Goal: Task Accomplishment & Management: Manage account settings

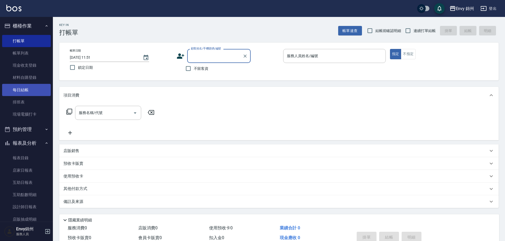
click at [27, 91] on link "每日結帳" at bounding box center [26, 90] width 49 height 12
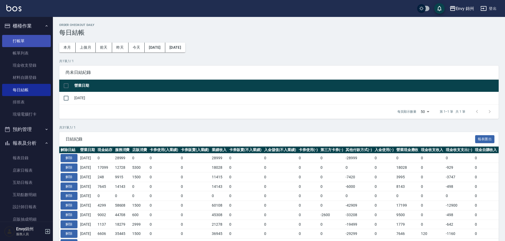
click at [26, 43] on link "打帳單" at bounding box center [26, 41] width 49 height 12
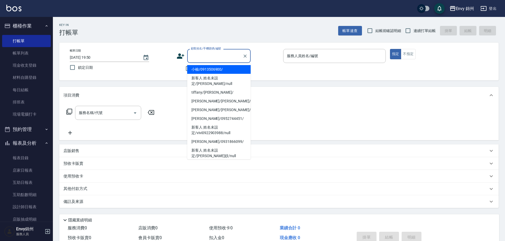
click at [213, 59] on input "顧客姓名/手機號碼/編號" at bounding box center [214, 55] width 51 height 9
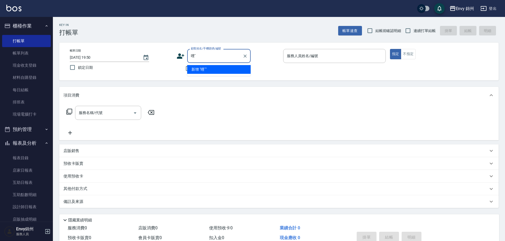
type input "哩"
click at [210, 71] on li "李茹暄/0972788775/11" at bounding box center [218, 69] width 63 height 9
type input "李茹暄/0972788775/11"
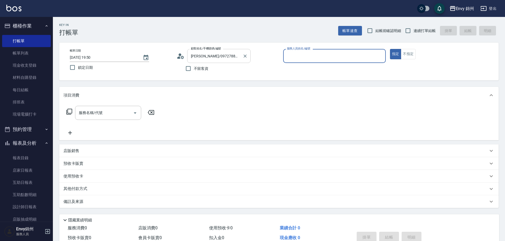
type input "Annie-A"
click at [119, 117] on input "服務名稱/代號" at bounding box center [103, 112] width 53 height 9
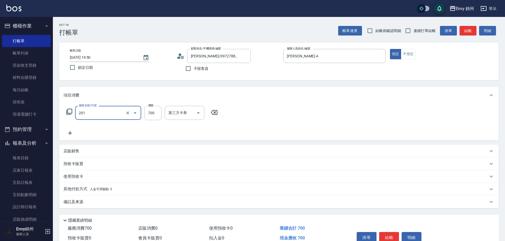
type input "201 剪髮(201)"
type input "1200"
click at [66, 135] on icon at bounding box center [69, 133] width 13 height 6
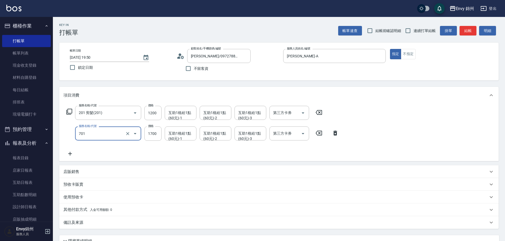
type input "701 染髮(701)"
type input "1500"
type input "玉米-M"
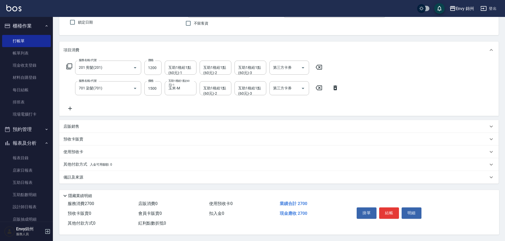
drag, startPoint x: 80, startPoint y: 176, endPoint x: 99, endPoint y: 180, distance: 19.4
click at [80, 177] on p "備註及來源" at bounding box center [73, 177] width 20 height 6
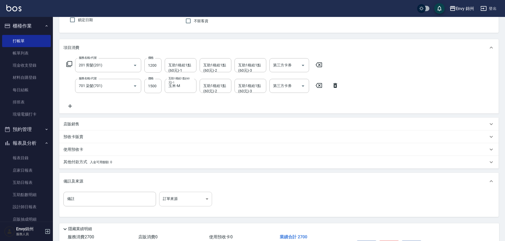
drag, startPoint x: 167, startPoint y: 191, endPoint x: 171, endPoint y: 193, distance: 5.1
click at [167, 191] on div "備註 備註 訂單來源 ​ 訂單來源" at bounding box center [278, 202] width 439 height 27
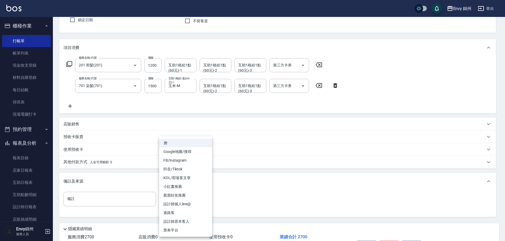
click at [192, 202] on body "Envy 錦州 登出 櫃檯作業 打帳單 帳單列表 現金收支登錄 材料自購登錄 每日結帳 排班表 現場電腦打卡 預約管理 預約管理 單日預約紀錄 單週預約紀錄 …" at bounding box center [252, 113] width 505 height 322
click at [175, 223] on li "設計師原本客人" at bounding box center [185, 221] width 53 height 9
type input "設計師原本客人"
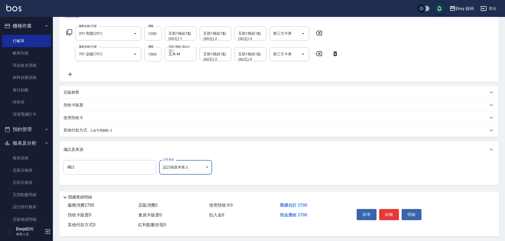
scroll to position [83, 0]
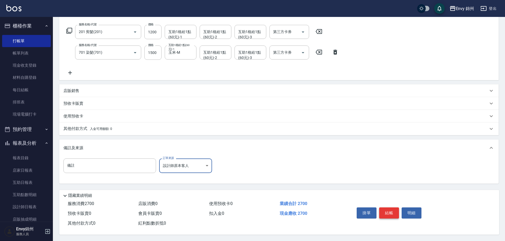
click at [393, 208] on button "結帳" at bounding box center [389, 212] width 20 height 11
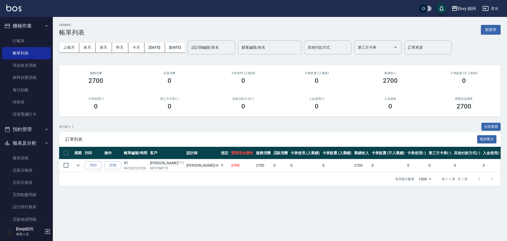
click at [496, 38] on div "上個月 本月 前天 昨天 今天 2025/09/20 2025/09/20 設計師編號/姓名 設計師編號/姓名 顧客編號/姓名 顧客編號/姓名 其他付款方式 …" at bounding box center [280, 47] width 442 height 22
click at [496, 35] on div "ORDERS 帳單列表 新開單" at bounding box center [280, 29] width 442 height 13
click at [496, 31] on button "新開單" at bounding box center [491, 30] width 20 height 10
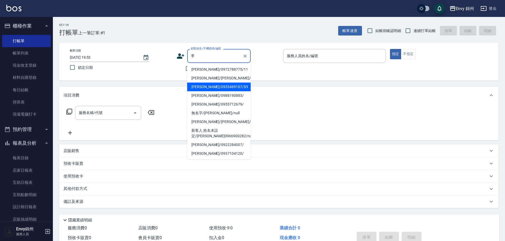
type input "李思萱/李思萱/null"
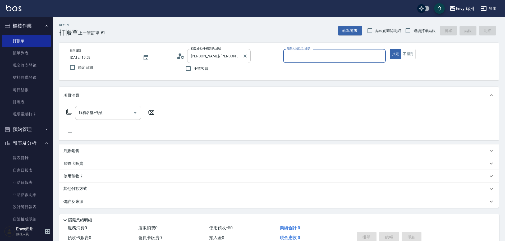
type input "Annie-A"
click at [124, 111] on input "服務名稱/代號" at bounding box center [103, 112] width 53 height 9
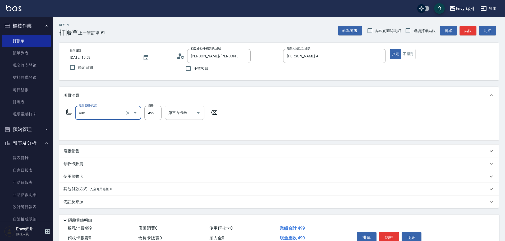
type input "MOYO頭皮clean系列499(405)"
type input "699"
click at [139, 199] on div "備註及來源" at bounding box center [275, 202] width 424 height 6
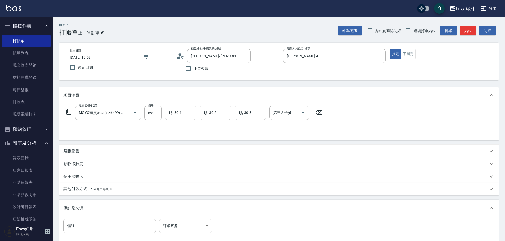
click at [196, 227] on body "Envy 錦州 登出 櫃檯作業 打帳單 帳單列表 現金收支登錄 材料自購登錄 每日結帳 排班表 現場電腦打卡 預約管理 預約管理 單日預約紀錄 單週預約紀錄 …" at bounding box center [252, 150] width 505 height 301
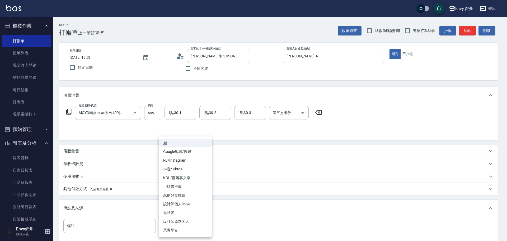
click at [190, 220] on li "設計師原本客人" at bounding box center [185, 221] width 53 height 9
type input "設計師原本客人"
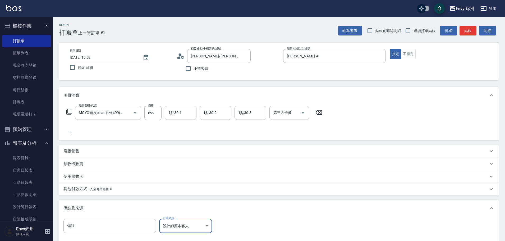
scroll to position [62, 0]
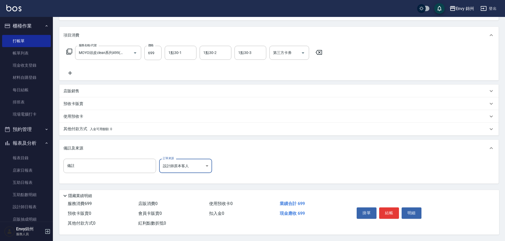
click at [385, 210] on button "結帳" at bounding box center [389, 212] width 20 height 11
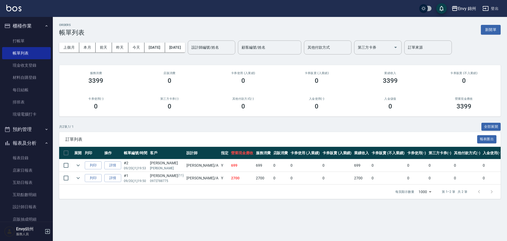
click at [489, 44] on div "上個月 本月 前天 昨天 今天 2025/09/20 2025/09/20 設計師編號/姓名 設計師編號/姓名 顧客編號/姓名 顧客編號/姓名 其他付款方式 …" at bounding box center [280, 47] width 442 height 22
click at [492, 29] on button "新開單" at bounding box center [491, 30] width 20 height 10
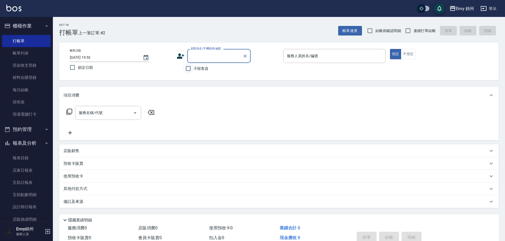
drag, startPoint x: 187, startPoint y: 66, endPoint x: 191, endPoint y: 63, distance: 4.3
click at [187, 65] on input "不留客資" at bounding box center [188, 68] width 11 height 11
checkbox input "true"
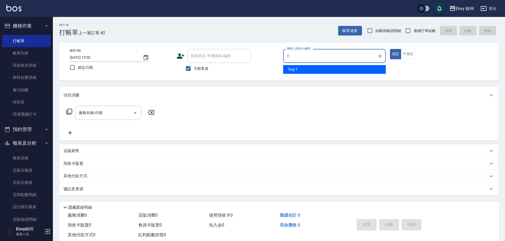
drag, startPoint x: 299, startPoint y: 59, endPoint x: 284, endPoint y: 59, distance: 14.8
click at [286, 59] on input "T" at bounding box center [330, 55] width 90 height 9
click at [306, 67] on div "Annie -A" at bounding box center [334, 69] width 103 height 9
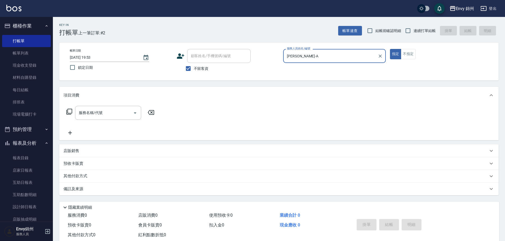
type input "Annie-A"
click at [104, 120] on div "服務名稱/代號 服務名稱/代號" at bounding box center [110, 121] width 94 height 30
click at [106, 119] on div "服務名稱/代號" at bounding box center [108, 113] width 66 height 14
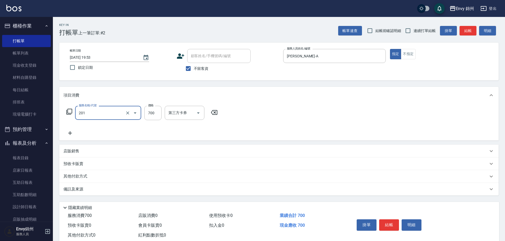
type input "201 剪髮(201)"
type input "200"
click at [119, 188] on div "備註及來源" at bounding box center [275, 189] width 424 height 6
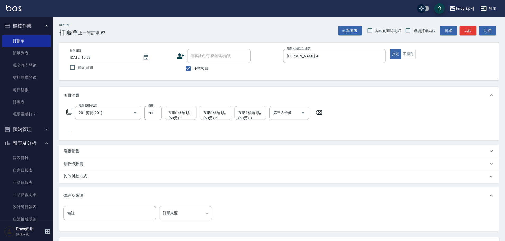
click at [192, 217] on body "Envy 錦州 登出 櫃檯作業 打帳單 帳單列表 現金收支登錄 材料自購登錄 每日結帳 排班表 現場電腦打卡 預約管理 預約管理 單日預約紀錄 單週預約紀錄 …" at bounding box center [252, 144] width 505 height 288
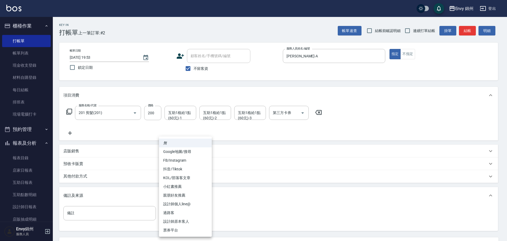
click at [194, 221] on li "設計師原本客人" at bounding box center [185, 221] width 53 height 9
type input "設計師原本客人"
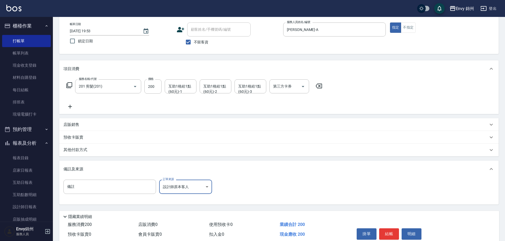
scroll to position [50, 0]
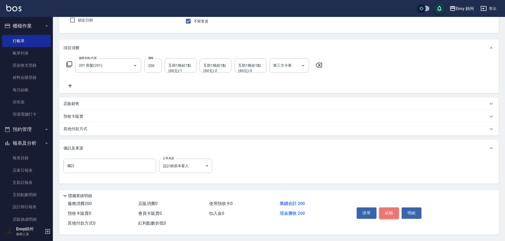
click at [387, 211] on button "結帳" at bounding box center [389, 212] width 20 height 11
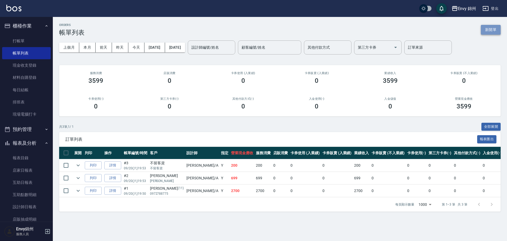
click at [489, 26] on button "新開單" at bounding box center [491, 30] width 20 height 10
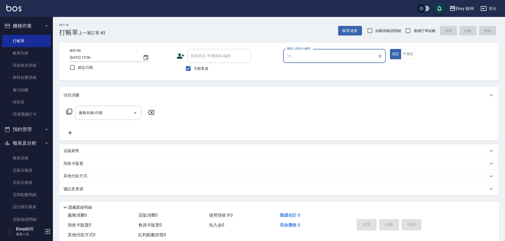
type input "ˋ"
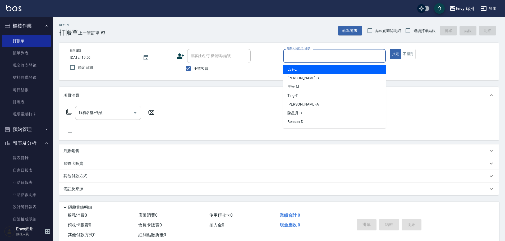
click at [205, 63] on label "不留客資" at bounding box center [196, 68] width 26 height 11
click at [194, 63] on input "不留客資" at bounding box center [188, 68] width 11 height 11
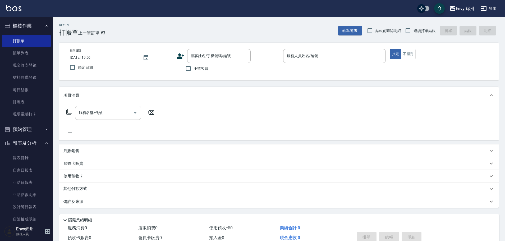
click at [195, 66] on span "不留客資" at bounding box center [201, 69] width 15 height 6
click at [194, 66] on input "不留客資" at bounding box center [188, 68] width 11 height 11
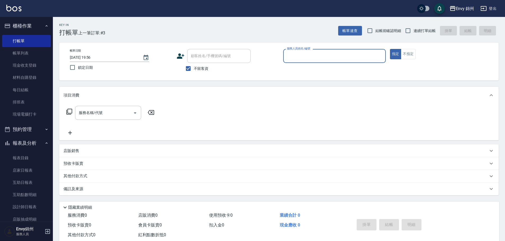
click at [194, 67] on span "不留客資" at bounding box center [201, 69] width 15 height 6
click at [194, 67] on input "不留客資" at bounding box center [188, 68] width 11 height 11
checkbox input "false"
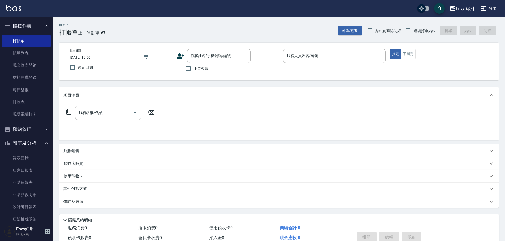
click at [185, 60] on div "顧客姓名/手機號碼/編號 顧客姓名/手機號碼/編號" at bounding box center [228, 56] width 103 height 14
click at [185, 61] on div "顧客姓名/手機號碼/編號 顧客姓名/手機號碼/編號" at bounding box center [228, 56] width 103 height 14
click at [179, 56] on icon at bounding box center [181, 56] width 8 height 8
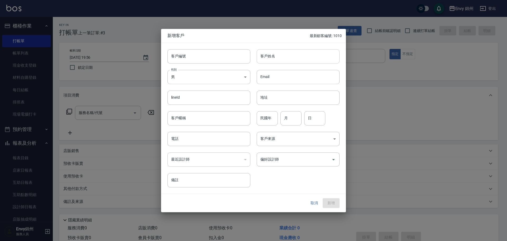
click at [261, 60] on input "客戶姓名" at bounding box center [298, 56] width 83 height 14
type input "朝"
type input "張曉玉"
click at [225, 76] on body "Envy 錦州 登出 櫃檯作業 打帳單 帳單列表 現金收支登錄 材料自購登錄 每日結帳 排班表 現場電腦打卡 預約管理 預約管理 單日預約紀錄 單週預約紀錄 …" at bounding box center [253, 132] width 507 height 265
click at [199, 109] on li "女" at bounding box center [209, 108] width 83 height 9
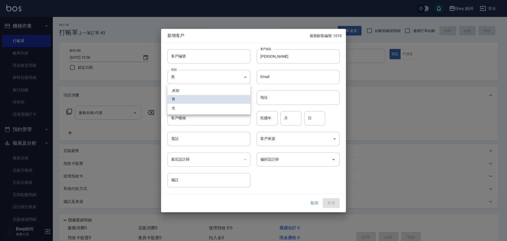
type input "FEMALE"
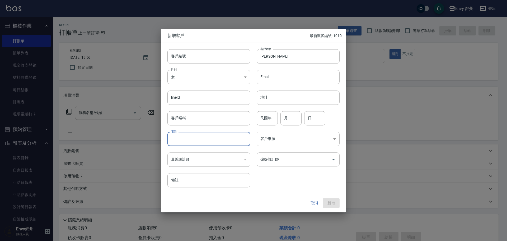
click at [192, 146] on input "電話" at bounding box center [209, 139] width 83 height 14
type input "0980913865"
click at [301, 123] on input "月" at bounding box center [291, 118] width 21 height 14
type input "10"
type input "5"
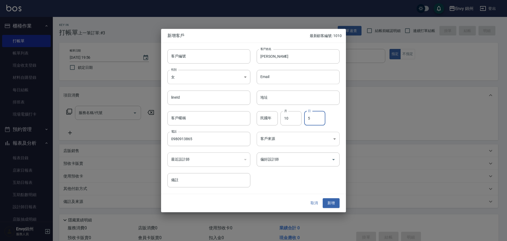
click at [297, 134] on body "Envy 錦州 登出 櫃檯作業 打帳單 帳單列表 現金收支登錄 材料自購登錄 每日結帳 排班表 現場電腦打卡 預約管理 預約管理 單日預約紀錄 單週預約紀錄 …" at bounding box center [253, 132] width 507 height 265
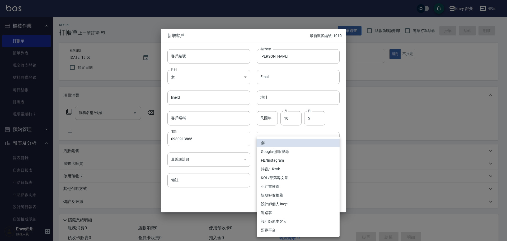
click at [285, 151] on li "Google地圖/搜尋" at bounding box center [298, 151] width 83 height 9
type input "Google地圖/搜尋"
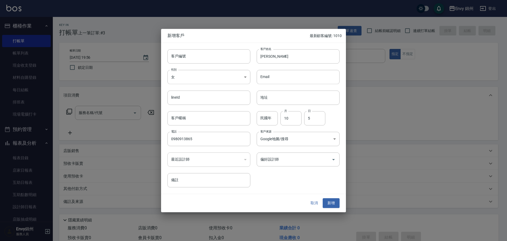
click at [288, 157] on input "偏好設計師" at bounding box center [294, 159] width 70 height 9
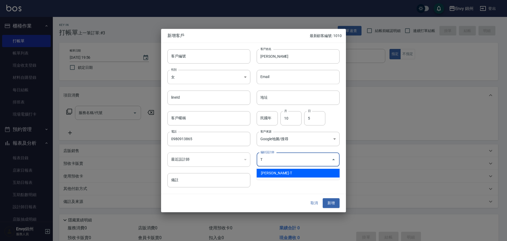
click at [277, 174] on li "潘昀廷-T" at bounding box center [298, 173] width 83 height 9
type input "[PERSON_NAME]"
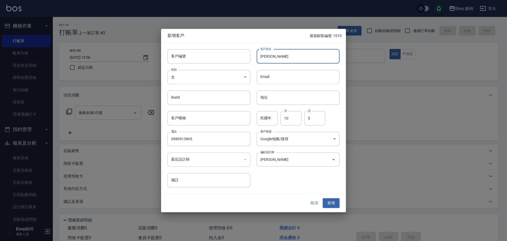
click at [284, 61] on input "張曉玉" at bounding box center [298, 56] width 83 height 14
click at [333, 203] on button "新增" at bounding box center [331, 203] width 17 height 10
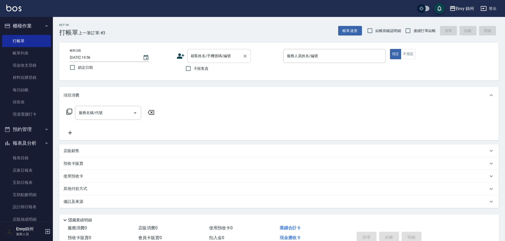
click at [226, 56] on input "顧客姓名/手機號碼/編號" at bounding box center [214, 55] width 51 height 9
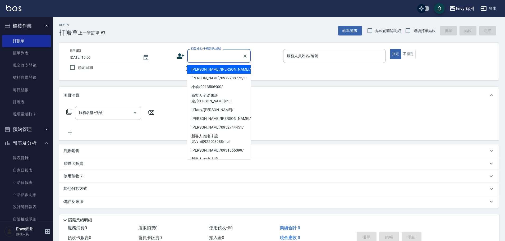
paste input "張曉玉"
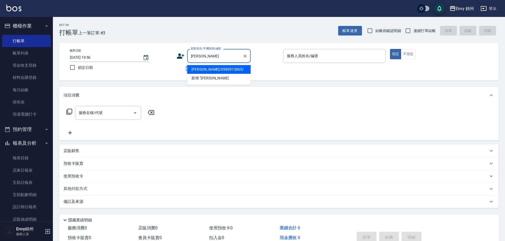
click at [211, 69] on li "張曉玉/0980913865/" at bounding box center [218, 69] width 63 height 9
type input "張曉玉/0980913865/"
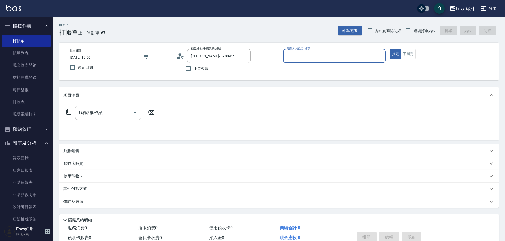
type input "Ting-T"
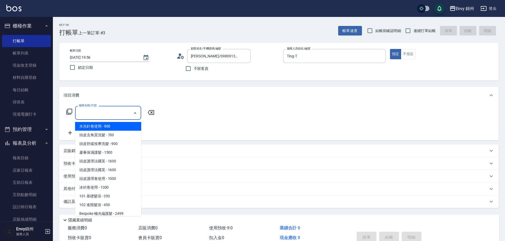
click at [94, 117] on input "服務名稱/代號" at bounding box center [103, 112] width 53 height 9
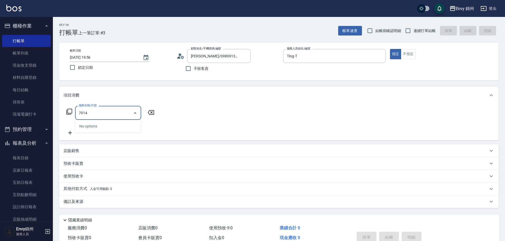
type input "7014"
click at [122, 112] on input "服務名稱/代號" at bounding box center [103, 112] width 53 height 9
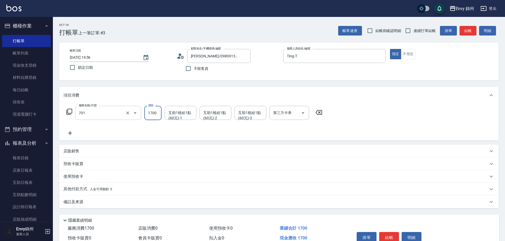
type input "701 染髮(701)"
type input "1500"
type input "Annie-A"
click at [72, 132] on icon at bounding box center [69, 133] width 13 height 6
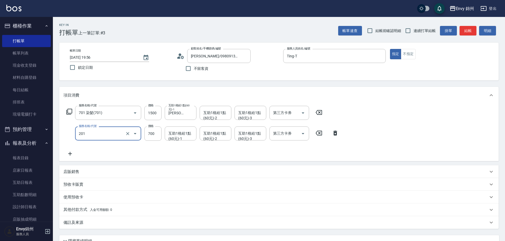
type input "201 剪髮(201)"
type input "1049"
drag, startPoint x: 160, startPoint y: 142, endPoint x: 171, endPoint y: 184, distance: 43.8
drag, startPoint x: 171, startPoint y: 184, endPoint x: 96, endPoint y: 221, distance: 83.7
click at [96, 221] on div "備註及來源" at bounding box center [275, 223] width 424 height 6
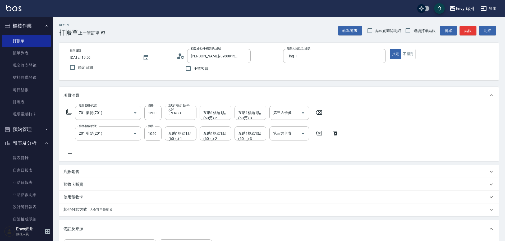
scroll to position [83, 0]
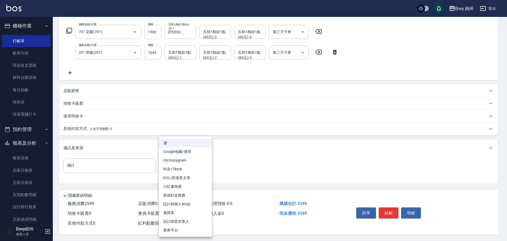
drag, startPoint x: 195, startPoint y: 159, endPoint x: 196, endPoint y: 153, distance: 6.1
click at [195, 159] on body "Envy 錦州 登出 櫃檯作業 打帳單 帳單列表 現金收支登錄 材料自購登錄 每日結帳 排班表 現場電腦打卡 預約管理 預約管理 單日預約紀錄 單週預約紀錄 …" at bounding box center [253, 80] width 507 height 322
click at [172, 152] on li "Google地圖/搜尋" at bounding box center [185, 151] width 53 height 9
type input "Google地圖/搜尋"
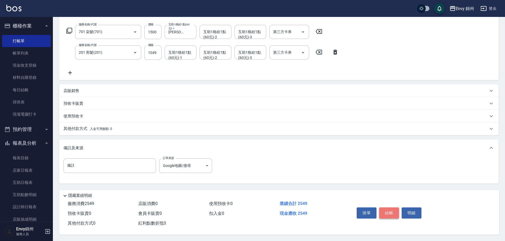
click at [389, 211] on button "結帳" at bounding box center [389, 212] width 20 height 11
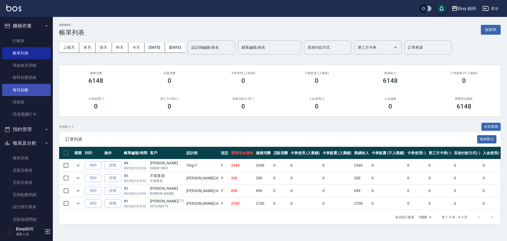
click at [21, 90] on link "每日結帳" at bounding box center [26, 90] width 49 height 12
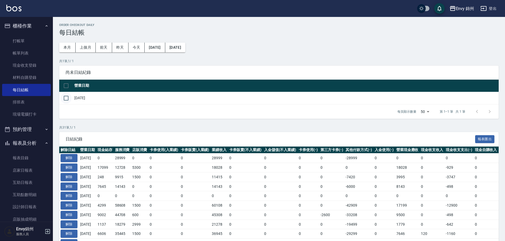
click at [64, 96] on input "checkbox" at bounding box center [66, 97] width 11 height 11
checkbox input "true"
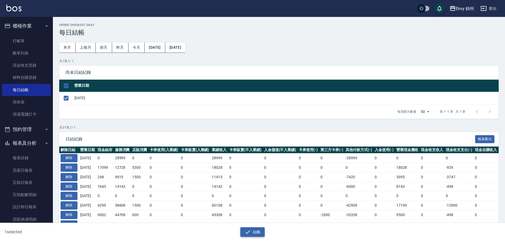
click at [242, 229] on button "結帳" at bounding box center [252, 232] width 25 height 10
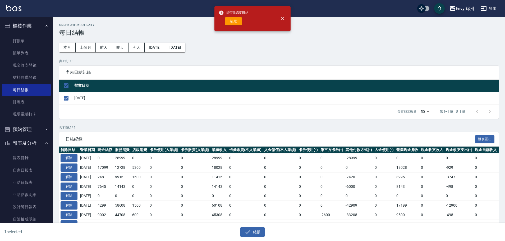
click at [224, 22] on div "確定" at bounding box center [234, 21] width 30 height 8
click at [230, 24] on button "確定" at bounding box center [233, 21] width 17 height 8
checkbox input "false"
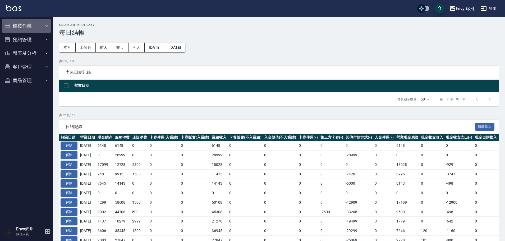
click at [20, 28] on button "櫃檯作業" at bounding box center [26, 26] width 49 height 14
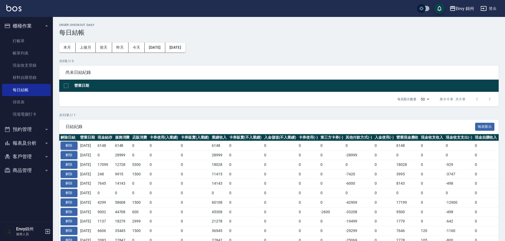
click at [71, 150] on td "解除" at bounding box center [69, 155] width 20 height 10
click at [71, 147] on button "解除" at bounding box center [69, 145] width 17 height 8
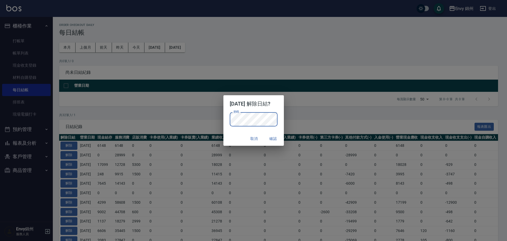
drag, startPoint x: 210, startPoint y: 127, endPoint x: 218, endPoint y: 128, distance: 7.7
click at [211, 127] on div "[DATE] 解除日結? 密碼 密碼 取消 確認" at bounding box center [253, 120] width 507 height 241
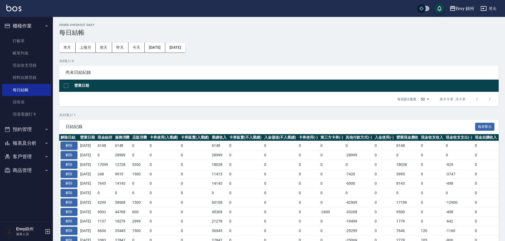
click at [75, 147] on button "解除" at bounding box center [69, 145] width 17 height 8
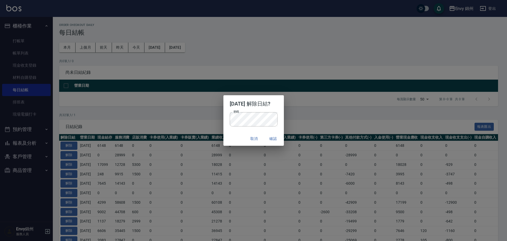
click at [277, 109] on h2 "[DATE] 解除日結?" at bounding box center [254, 103] width 61 height 17
click at [282, 138] on button "確認" at bounding box center [273, 139] width 17 height 10
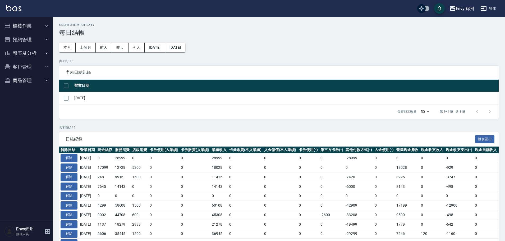
drag, startPoint x: 29, startPoint y: 14, endPoint x: 32, endPoint y: 23, distance: 9.7
click at [31, 20] on div "Envy 錦州 登出 櫃檯作業 打帳單 帳單列表 現金收支登錄 材料自購登錄 每日結帳 排班表 現場電腦打卡 預約管理 預約管理 單日預約紀錄 單週預約紀錄 …" at bounding box center [252, 237] width 505 height 474
click at [32, 24] on button "櫃檯作業" at bounding box center [26, 26] width 49 height 14
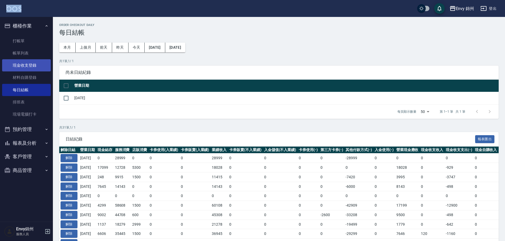
click at [27, 65] on link "現金收支登錄" at bounding box center [26, 65] width 49 height 12
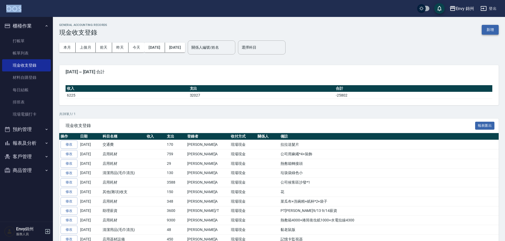
click at [488, 28] on button "新增" at bounding box center [489, 30] width 17 height 10
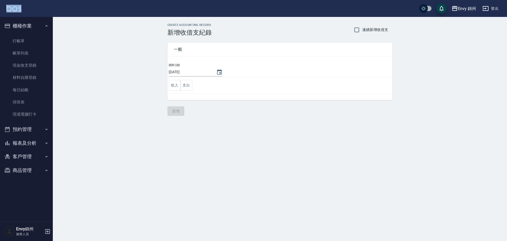
click at [192, 90] on button "支出" at bounding box center [186, 85] width 12 height 11
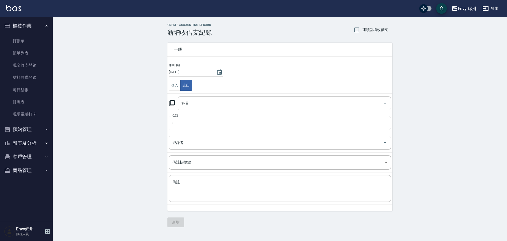
click at [214, 103] on input "科目" at bounding box center [280, 103] width 201 height 9
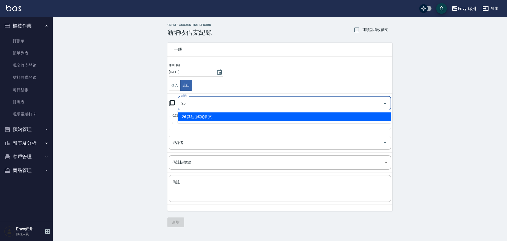
type input "26 其他(雜項)收支"
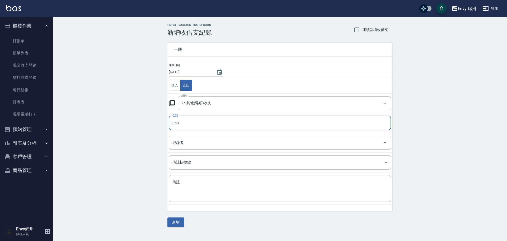
type input "368"
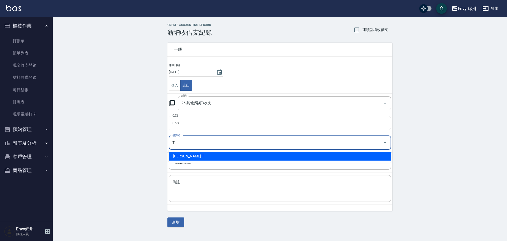
click at [187, 156] on li "潘昀廷-T" at bounding box center [280, 156] width 222 height 9
type input "潘昀廷-T"
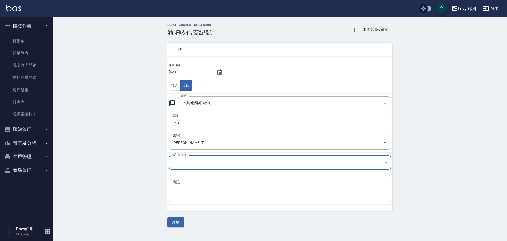
drag, startPoint x: 183, startPoint y: 187, endPoint x: 183, endPoint y: 180, distance: 7.7
click at [183, 186] on textarea "備註" at bounding box center [280, 188] width 215 height 18
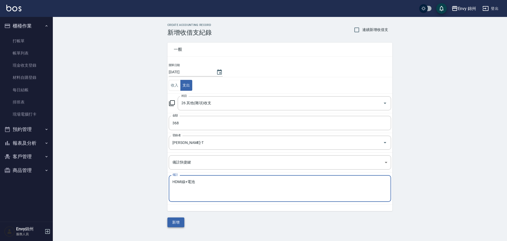
type textarea "HDMI線+電池"
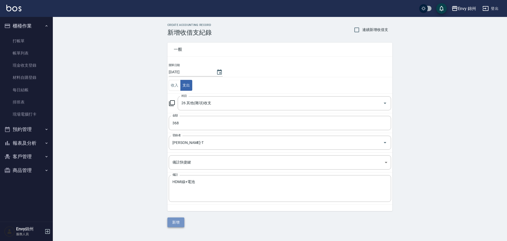
click at [179, 223] on button "新增" at bounding box center [176, 222] width 17 height 10
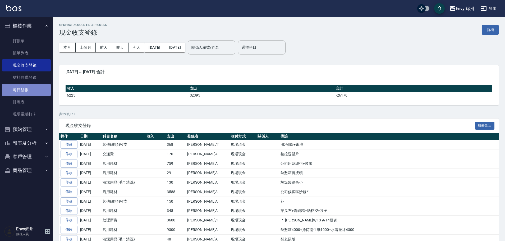
click at [19, 92] on link "每日結帳" at bounding box center [26, 90] width 49 height 12
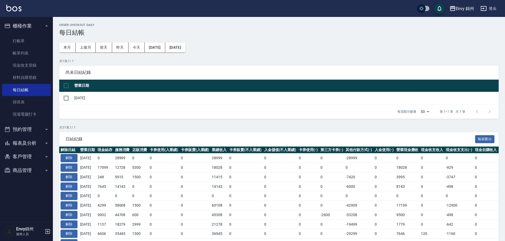
click at [62, 90] on input "checkbox" at bounding box center [66, 85] width 11 height 11
checkbox input "true"
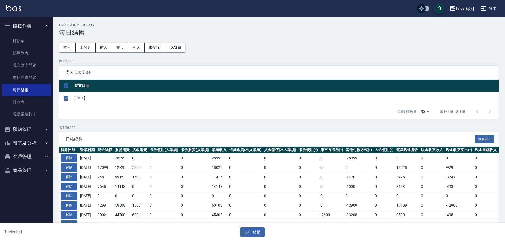
click at [267, 236] on div "結帳" at bounding box center [252, 232] width 246 height 10
click at [256, 227] on button "結帳" at bounding box center [252, 232] width 25 height 10
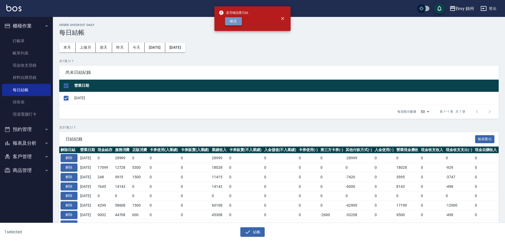
click at [234, 21] on button "確定" at bounding box center [233, 21] width 17 height 8
checkbox input "false"
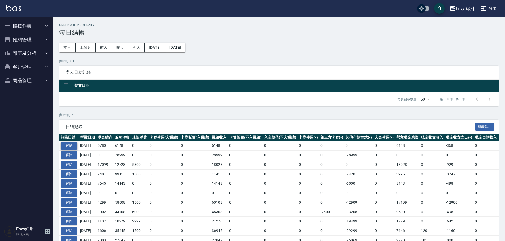
click at [75, 144] on button "解除" at bounding box center [69, 145] width 17 height 8
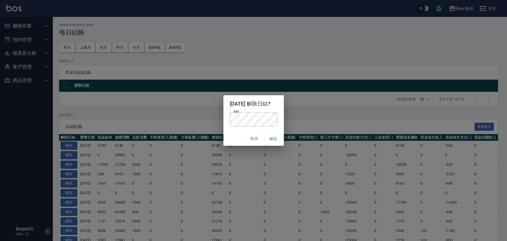
click at [282, 118] on div "密碼 密碼" at bounding box center [254, 122] width 61 height 20
click at [278, 134] on button "確認" at bounding box center [273, 139] width 17 height 10
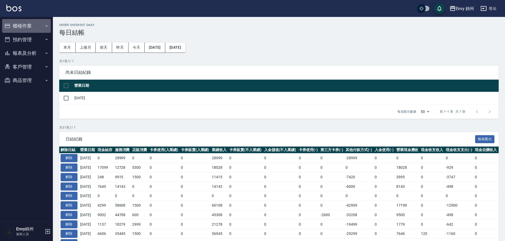
drag, startPoint x: 38, startPoint y: 24, endPoint x: 50, endPoint y: 72, distance: 49.5
click at [38, 24] on button "櫃檯作業" at bounding box center [26, 26] width 49 height 14
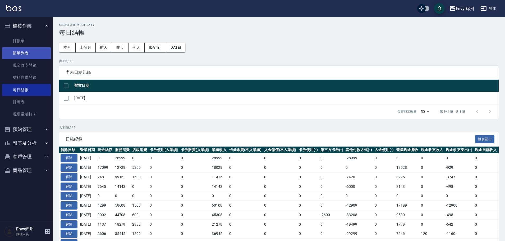
click at [33, 56] on link "帳單列表" at bounding box center [26, 53] width 49 height 12
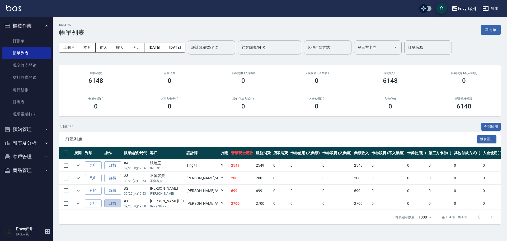
click at [117, 202] on link "詳情" at bounding box center [112, 203] width 17 height 8
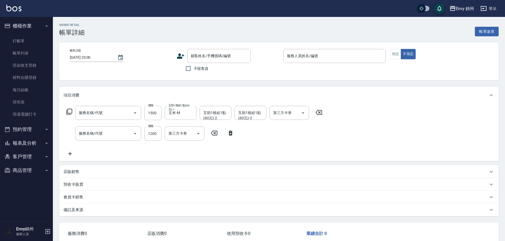
type input "2025/09/20 19:50"
type input "Annie-A"
type input "701 染髮(701)"
type input "201 剪髮(201)"
type input "設計師原本客人"
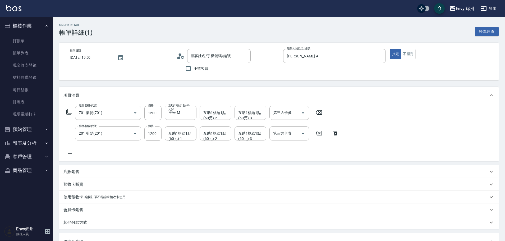
scroll to position [79, 0]
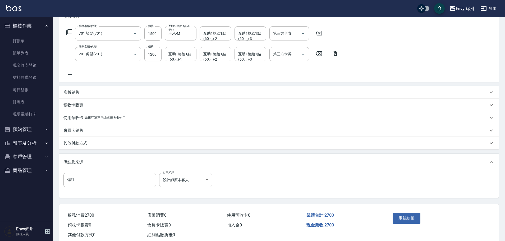
type input "李茹暄/0972788775/11"
click at [84, 147] on div "其他付款方式" at bounding box center [278, 143] width 439 height 13
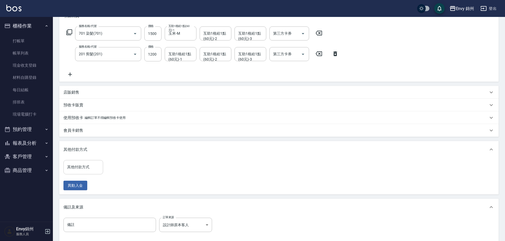
click at [95, 173] on div "其他付款方式" at bounding box center [83, 167] width 40 height 14
click at [85, 182] on span "轉帳" at bounding box center [83, 180] width 40 height 9
type input "轉帳"
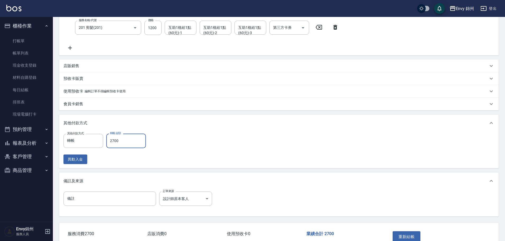
type input "2700"
click at [408, 230] on div "重新結帳" at bounding box center [414, 240] width 48 height 23
click at [406, 235] on button "重新結帳" at bounding box center [406, 236] width 28 height 11
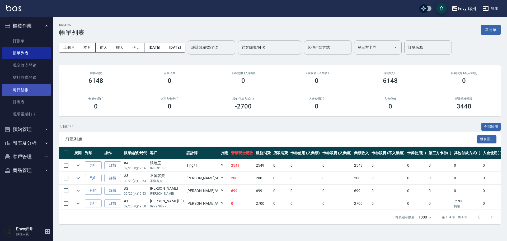
drag, startPoint x: 34, startPoint y: 87, endPoint x: 31, endPoint y: 89, distance: 3.4
click at [34, 87] on link "每日結帳" at bounding box center [26, 90] width 49 height 12
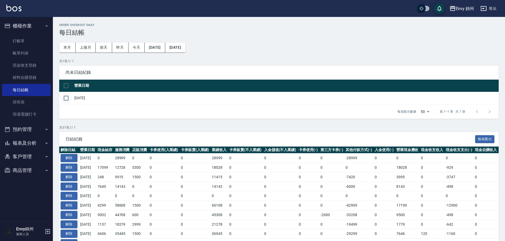
click at [71, 99] on input "checkbox" at bounding box center [66, 97] width 11 height 11
checkbox input "true"
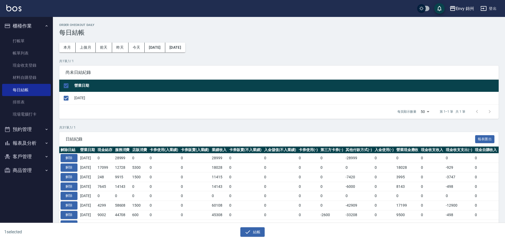
click at [248, 237] on div "1 selected 結帳" at bounding box center [252, 232] width 505 height 18
click at [255, 231] on button "結帳" at bounding box center [252, 232] width 25 height 10
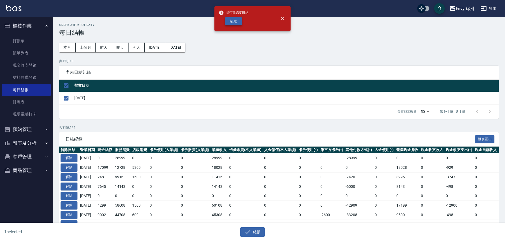
click at [227, 20] on button "確定" at bounding box center [233, 21] width 17 height 8
checkbox input "false"
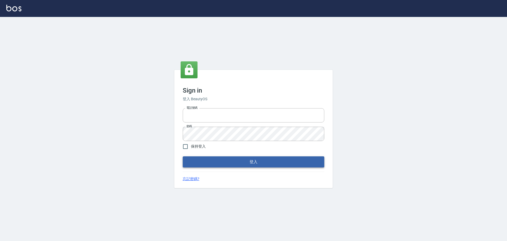
type input "25153595"
click at [228, 166] on button "登入" at bounding box center [254, 161] width 142 height 11
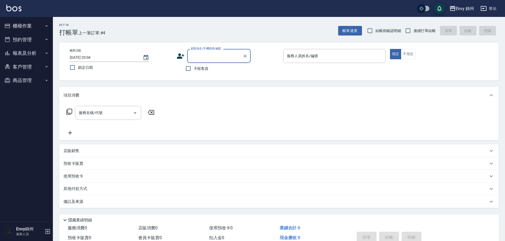
click at [33, 27] on button "櫃檯作業" at bounding box center [26, 26] width 49 height 14
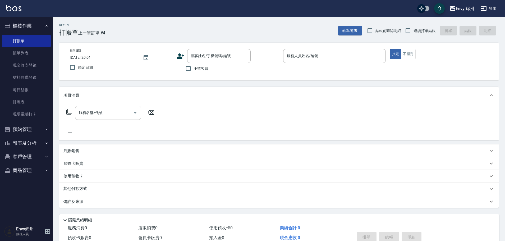
click at [31, 130] on button "預約管理" at bounding box center [26, 129] width 49 height 14
click at [30, 189] on button "報表及分析" at bounding box center [26, 184] width 49 height 14
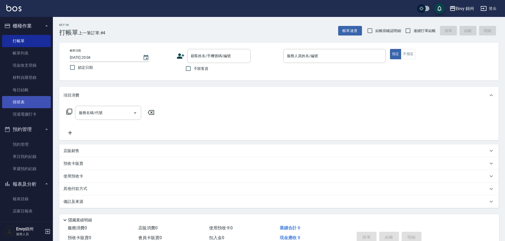
click at [31, 113] on link "現場電腦打卡" at bounding box center [26, 114] width 49 height 12
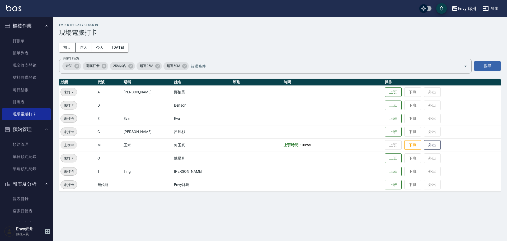
click at [30, 131] on button "預約管理" at bounding box center [26, 129] width 49 height 14
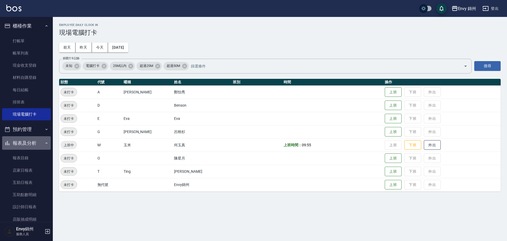
click at [27, 144] on button "報表及分析" at bounding box center [26, 143] width 49 height 14
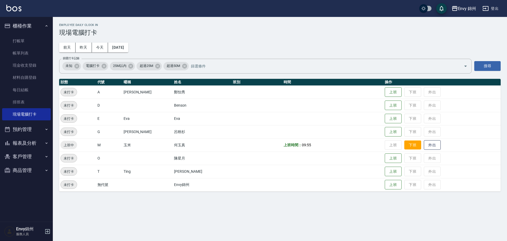
click at [405, 145] on button "下班" at bounding box center [413, 144] width 17 height 9
